Goal: Share content

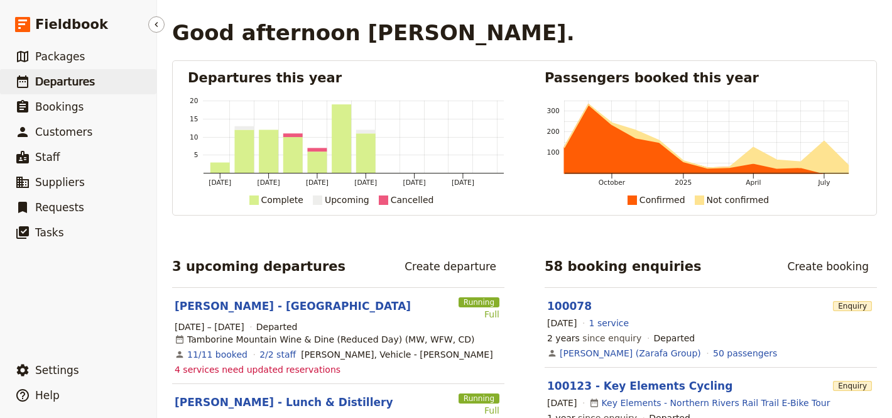
click at [68, 78] on span "Departures" at bounding box center [65, 81] width 60 height 13
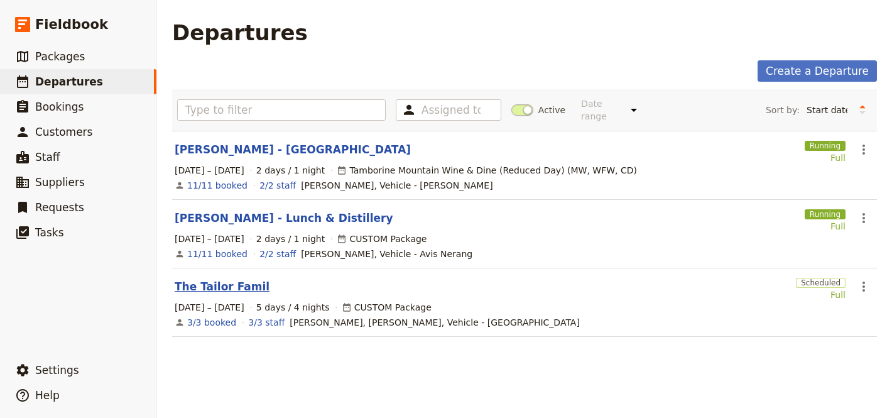
click at [225, 279] on link "The Tailor Famil" at bounding box center [222, 286] width 95 height 15
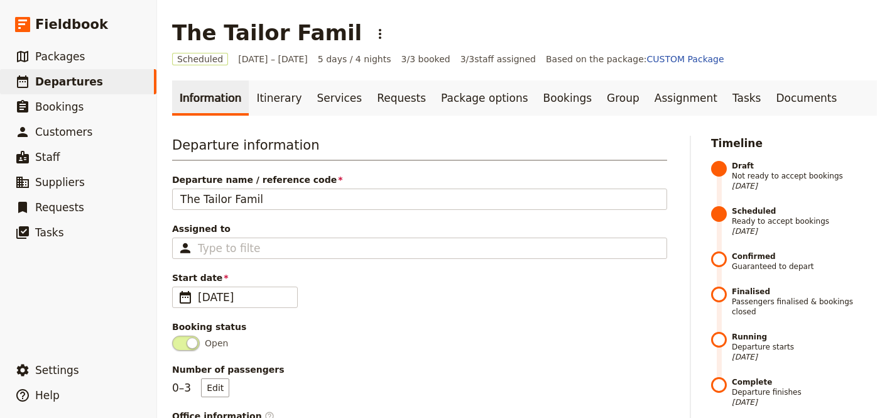
scroll to position [21, 0]
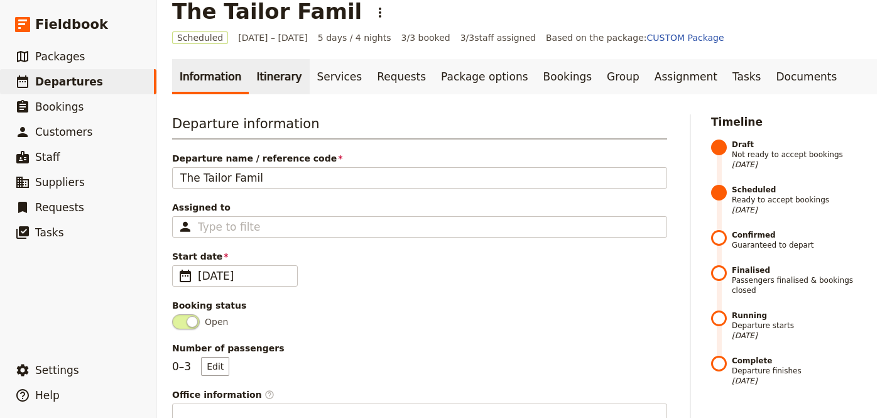
click at [277, 77] on link "Itinerary" at bounding box center [279, 76] width 60 height 35
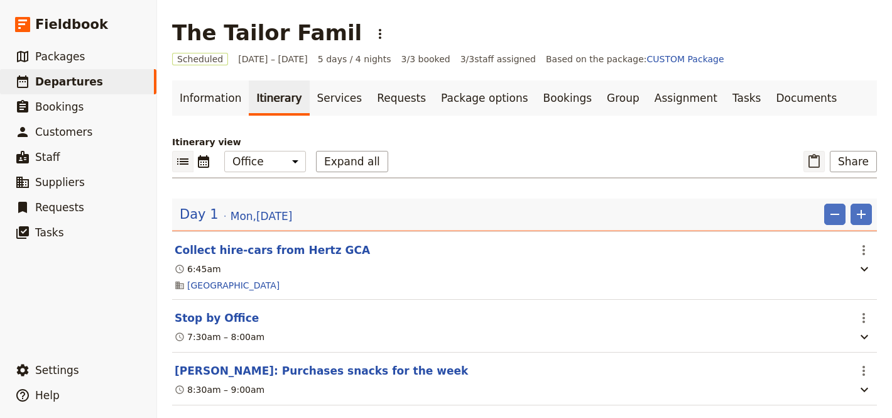
click at [816, 166] on icon "Paste itinerary item" at bounding box center [813, 161] width 15 height 15
click at [768, 98] on link "Documents" at bounding box center [806, 97] width 76 height 35
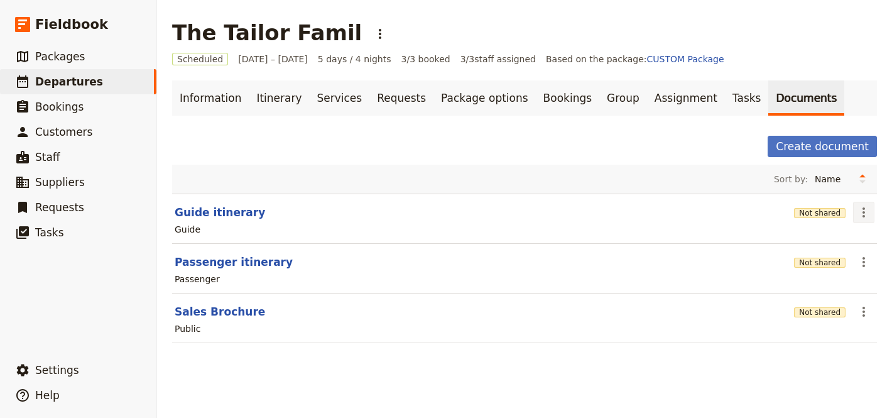
click at [860, 209] on icon "Actions" at bounding box center [863, 212] width 15 height 15
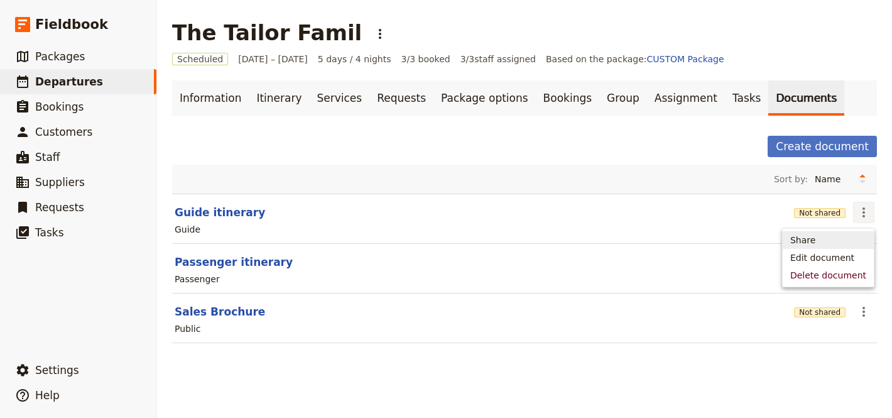
click at [815, 244] on span "Share" at bounding box center [802, 240] width 25 height 13
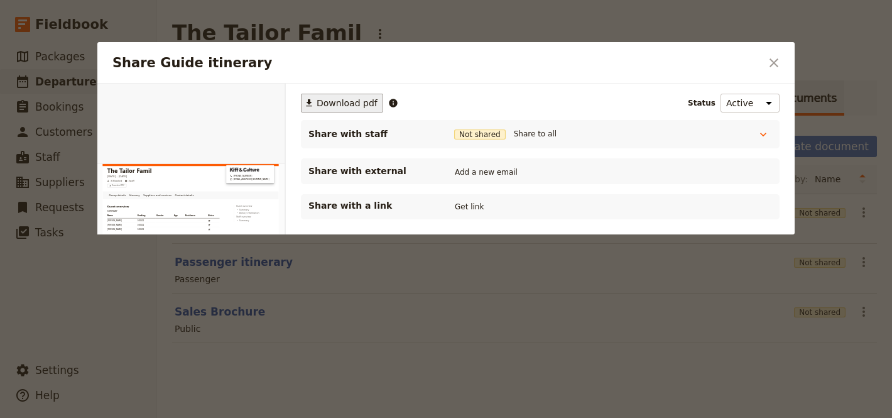
click at [333, 97] on span "Download pdf" at bounding box center [346, 103] width 61 height 13
